Goal: Information Seeking & Learning: Learn about a topic

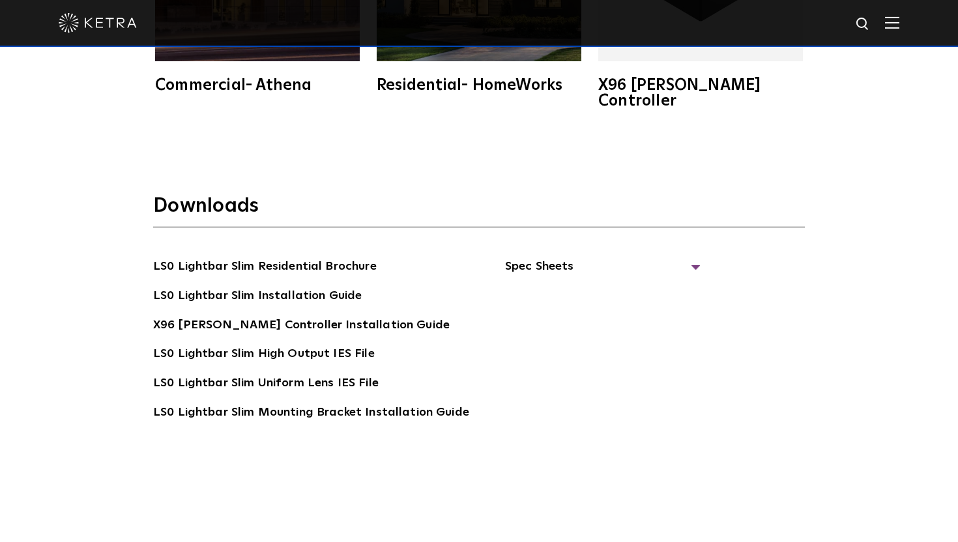
scroll to position [2578, 0]
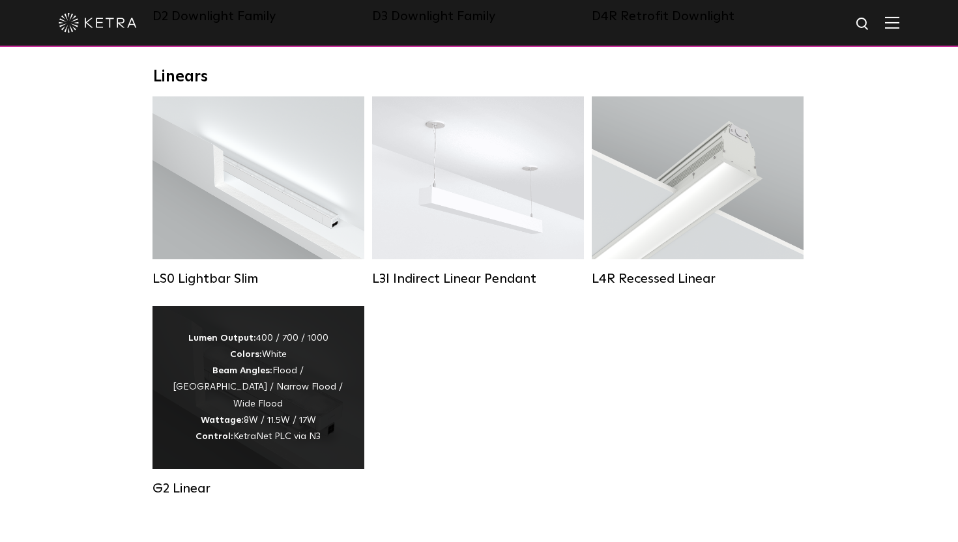
click at [287, 360] on div "Lumen Output: 400 / 700 / 1000 Colors: White Beam Angles: Flood / Graze / Narro…" at bounding box center [258, 387] width 173 height 115
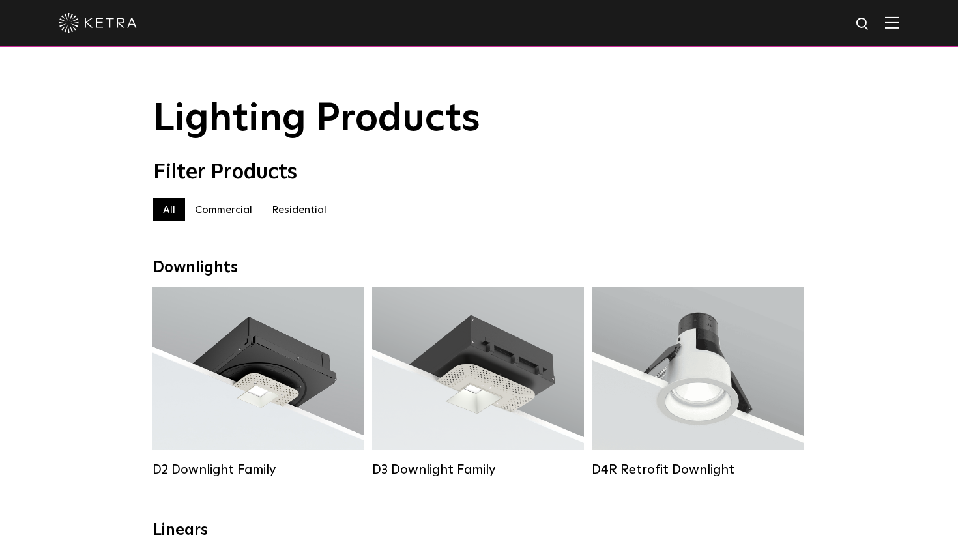
click at [309, 207] on label "Residential" at bounding box center [299, 209] width 74 height 23
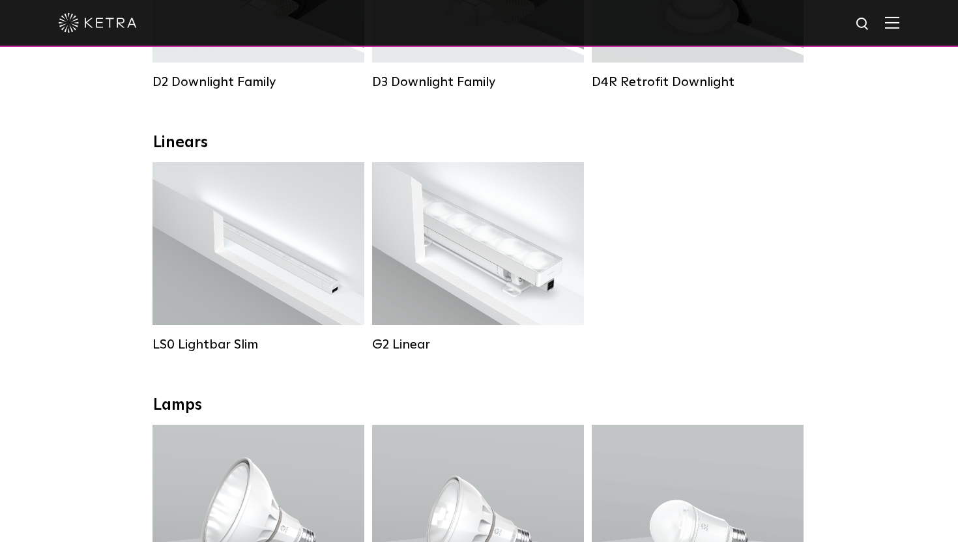
scroll to position [222, 0]
